Goal: Contribute content

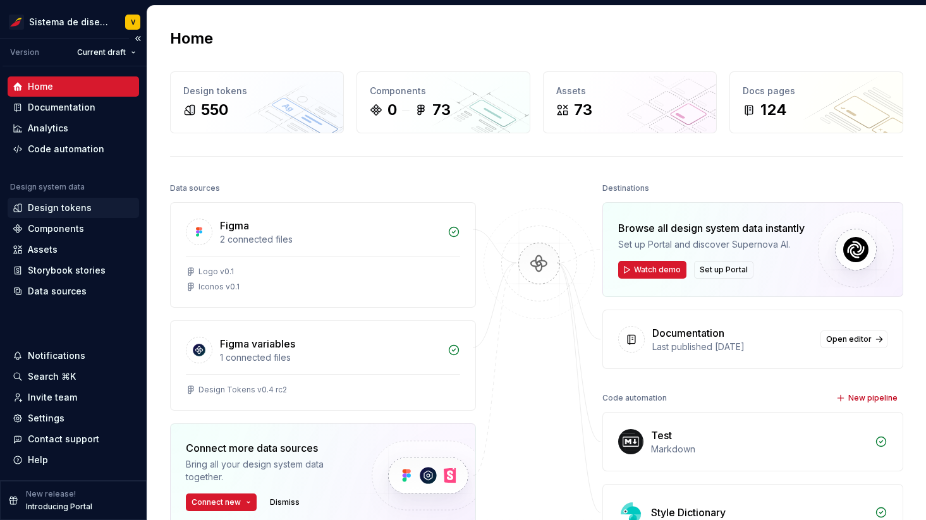
click at [49, 207] on div "Design tokens" at bounding box center [60, 208] width 64 height 13
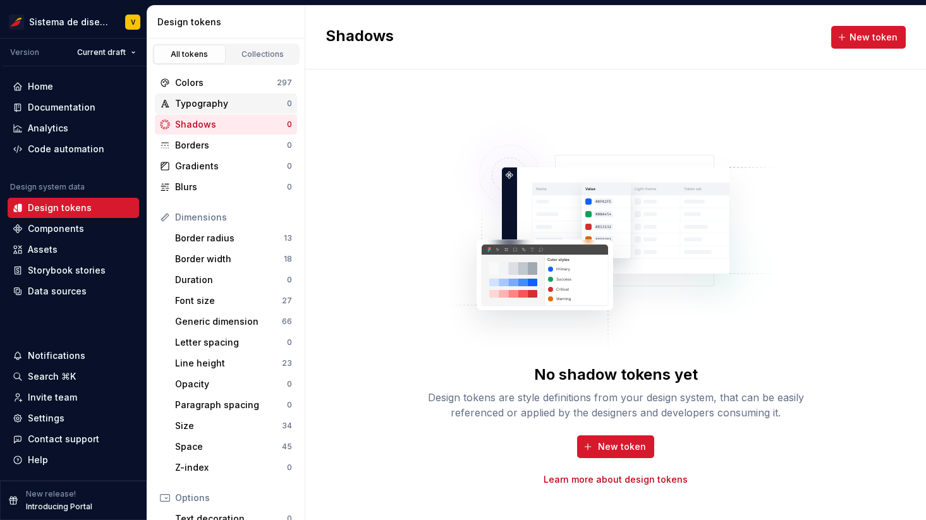
click at [225, 105] on div "Typography" at bounding box center [231, 103] width 112 height 13
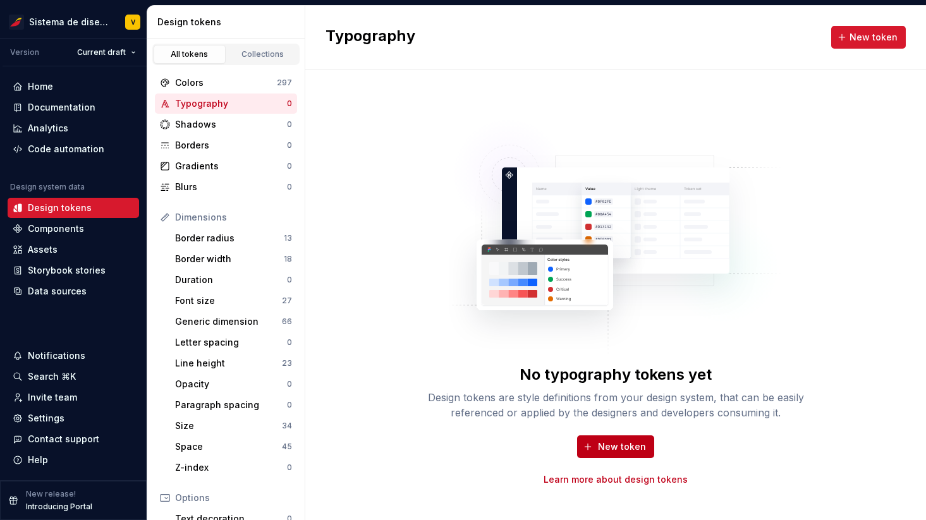
click at [607, 441] on span "New token" at bounding box center [622, 446] width 48 height 13
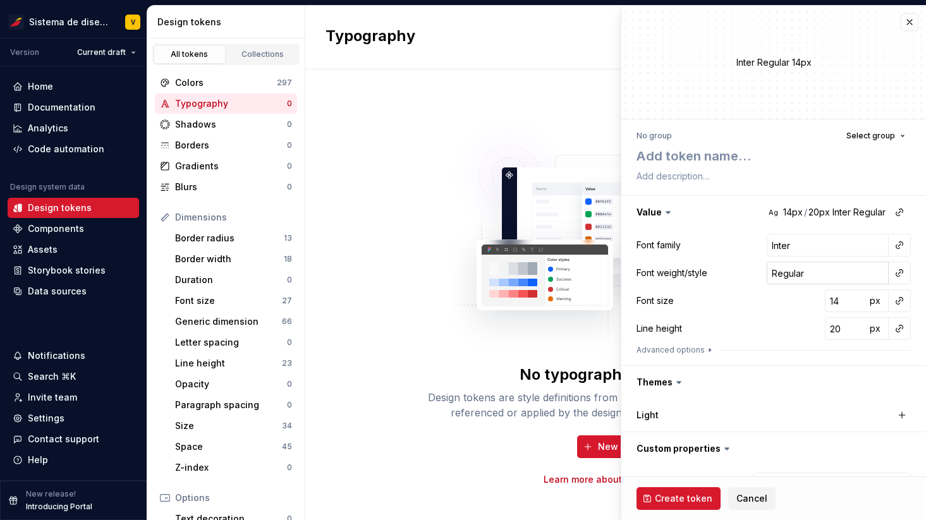
click at [820, 275] on input "Regular" at bounding box center [827, 273] width 122 height 23
type textarea "*"
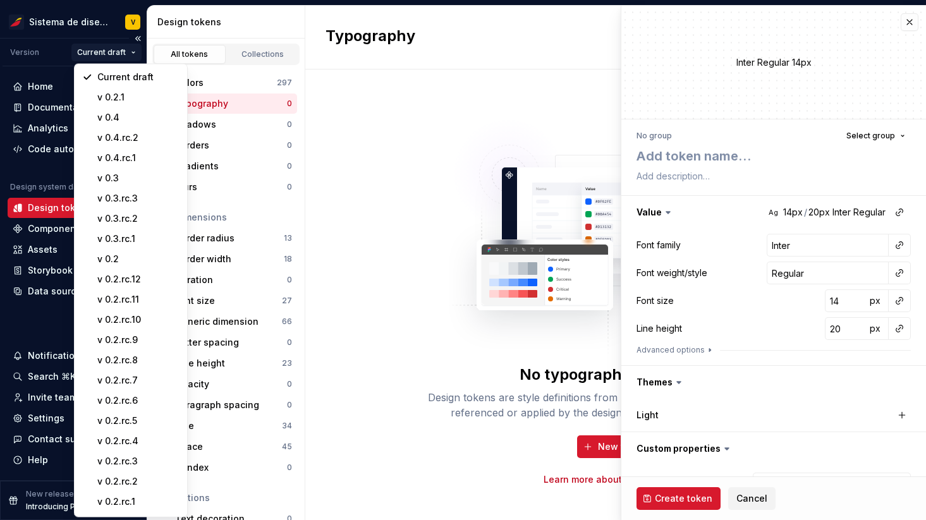
click at [114, 54] on html "Sistema de diseño Iberia V Version Current draft Home Documentation Analytics C…" at bounding box center [463, 260] width 926 height 520
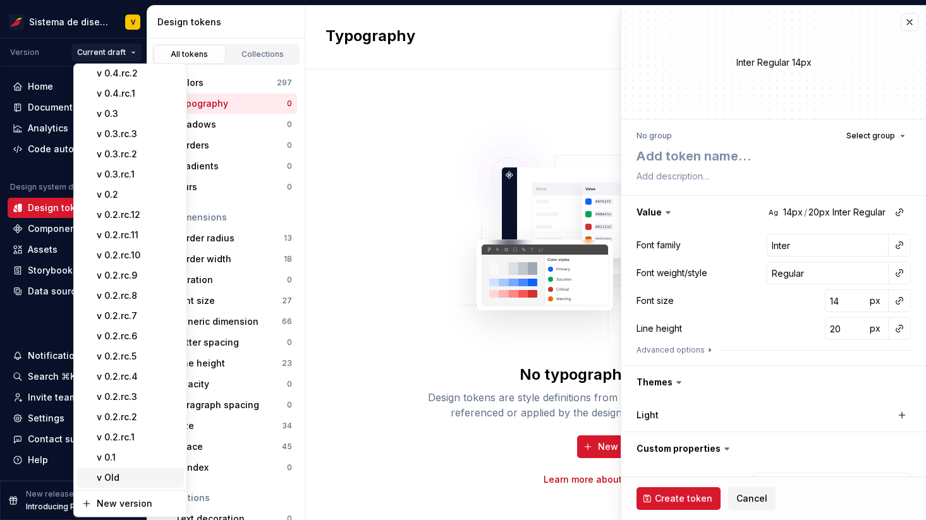
click at [130, 474] on div "v Old" at bounding box center [138, 478] width 82 height 13
